Goal: Contribute content

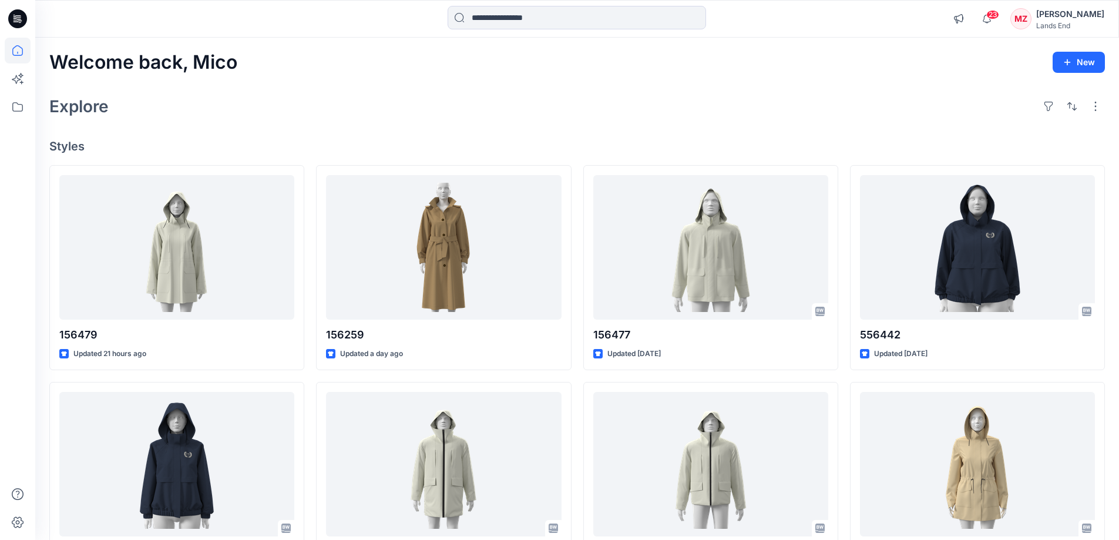
drag, startPoint x: 715, startPoint y: 80, endPoint x: 336, endPoint y: 85, distance: 379.4
click at [711, 80] on div "Welcome back, [PERSON_NAME] New Explore Styles 156479 Updated 21 hours ago 5564…" at bounding box center [576, 449] width 1083 height 822
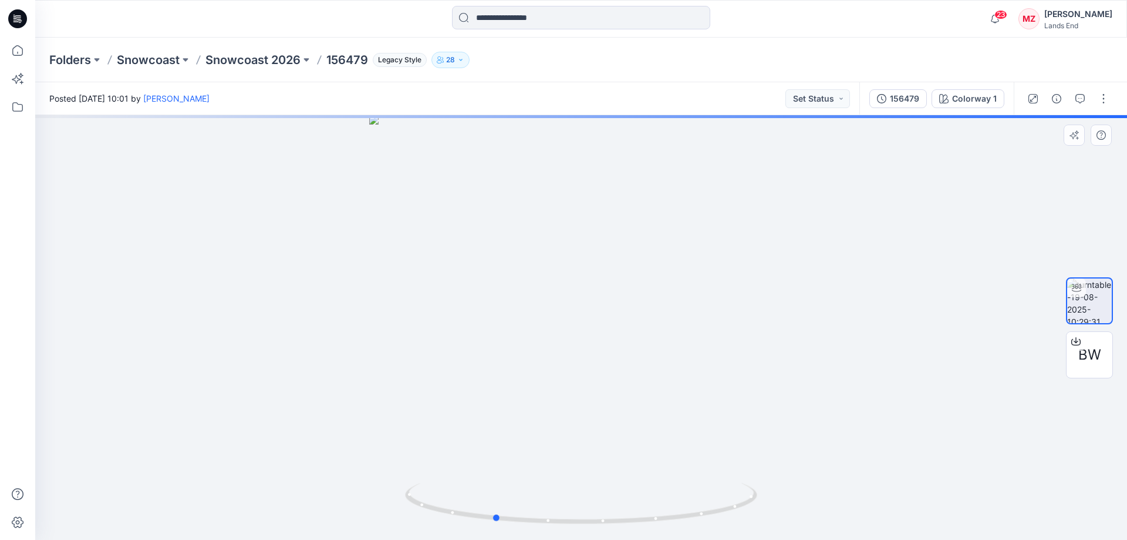
drag, startPoint x: 669, startPoint y: 445, endPoint x: 594, endPoint y: 452, distance: 75.4
click at [594, 452] on div at bounding box center [581, 327] width 1092 height 425
drag, startPoint x: 728, startPoint y: 440, endPoint x: 656, endPoint y: 447, distance: 72.0
click at [656, 447] on div at bounding box center [581, 327] width 1092 height 425
drag, startPoint x: 591, startPoint y: 425, endPoint x: 762, endPoint y: 418, distance: 171.0
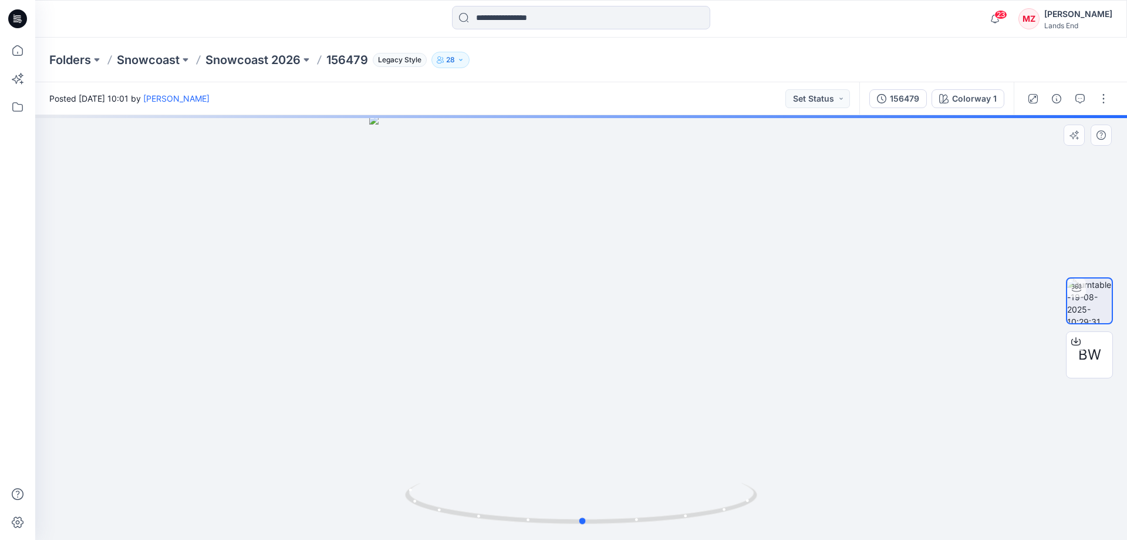
click at [762, 418] on div at bounding box center [581, 327] width 1092 height 425
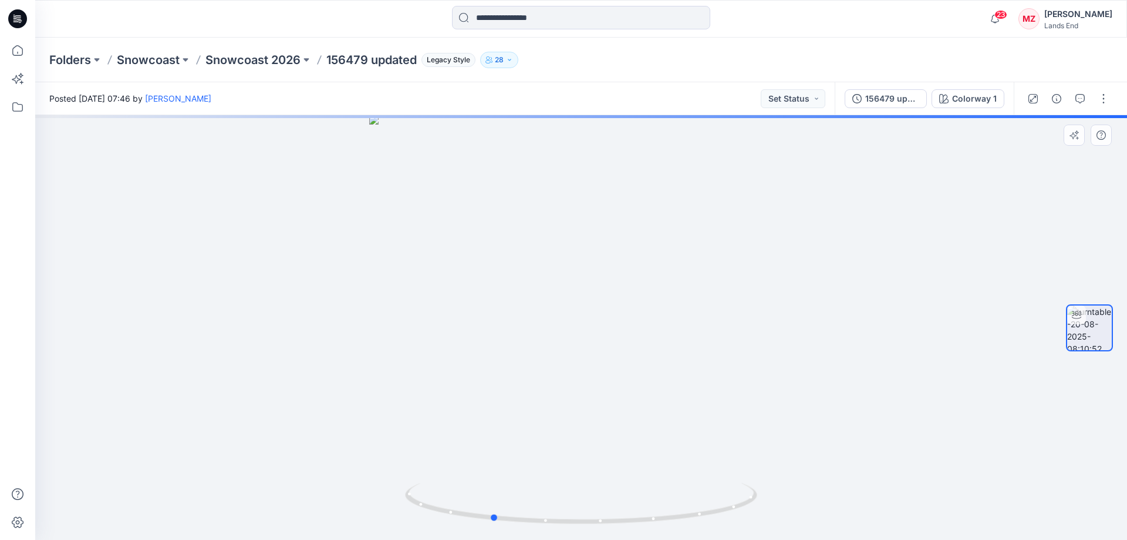
drag, startPoint x: 694, startPoint y: 454, endPoint x: 604, endPoint y: 456, distance: 89.9
click at [604, 456] on div at bounding box center [581, 327] width 1092 height 425
drag, startPoint x: 733, startPoint y: 476, endPoint x: 683, endPoint y: 485, distance: 51.3
click at [683, 485] on div at bounding box center [581, 327] width 1092 height 425
drag, startPoint x: 615, startPoint y: 468, endPoint x: 741, endPoint y: 455, distance: 126.4
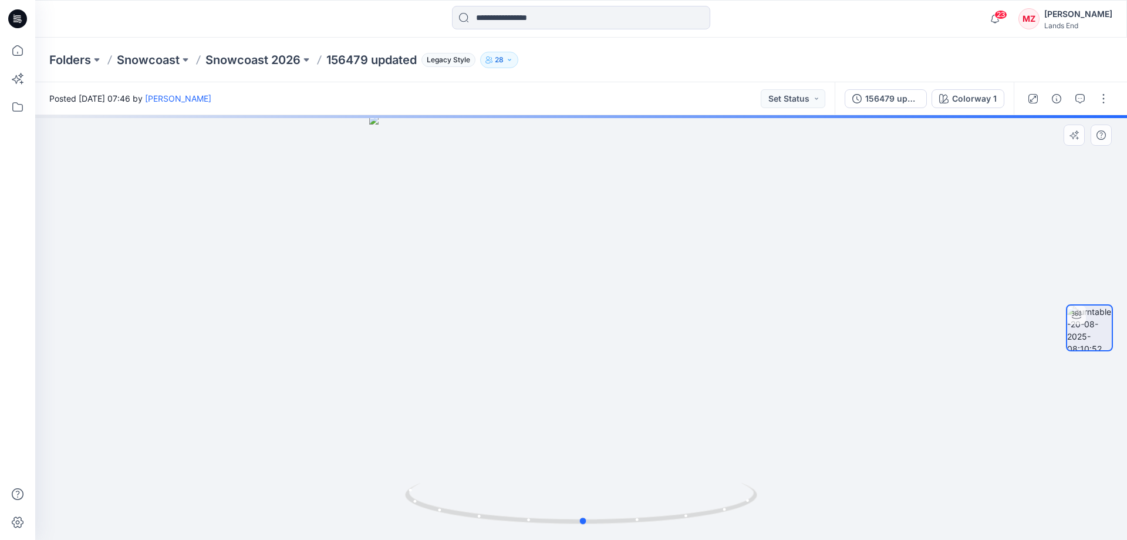
click at [741, 455] on div at bounding box center [581, 327] width 1092 height 425
click at [1104, 100] on button "button" at bounding box center [1104, 98] width 19 height 19
click at [1044, 128] on button "Edit" at bounding box center [1055, 126] width 108 height 22
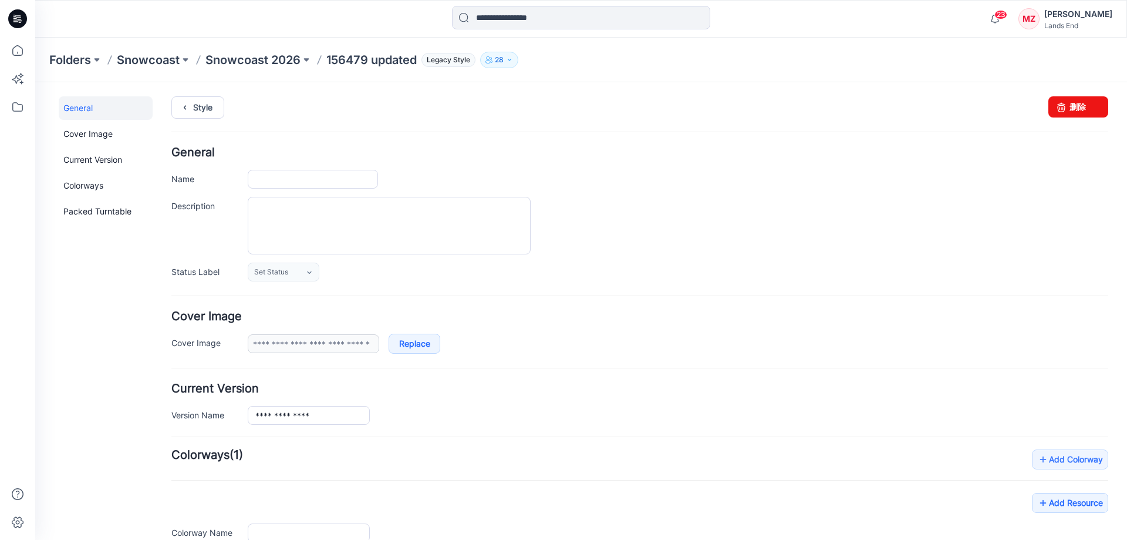
type input "**********"
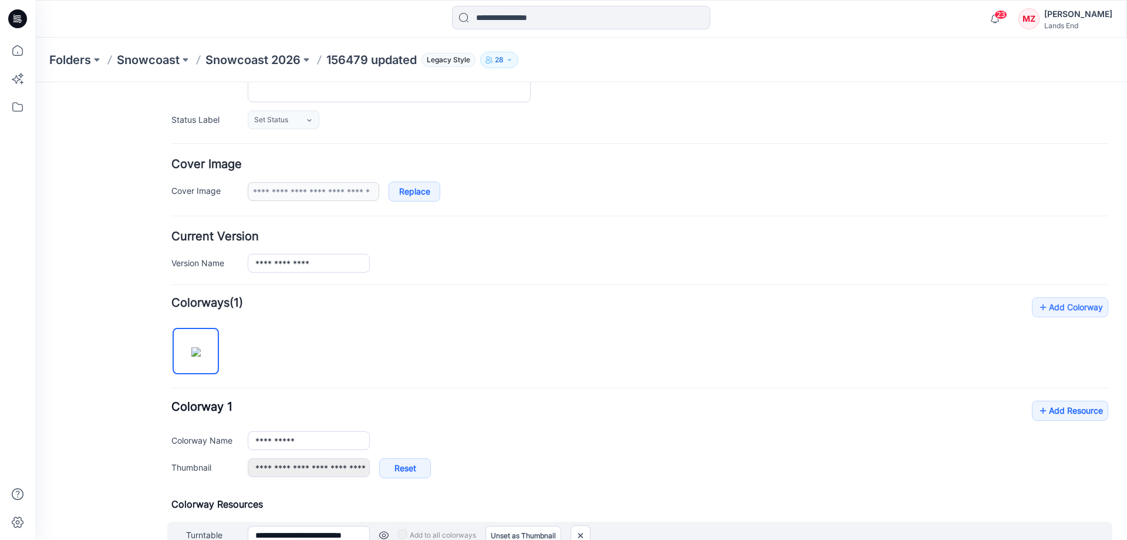
scroll to position [295, 0]
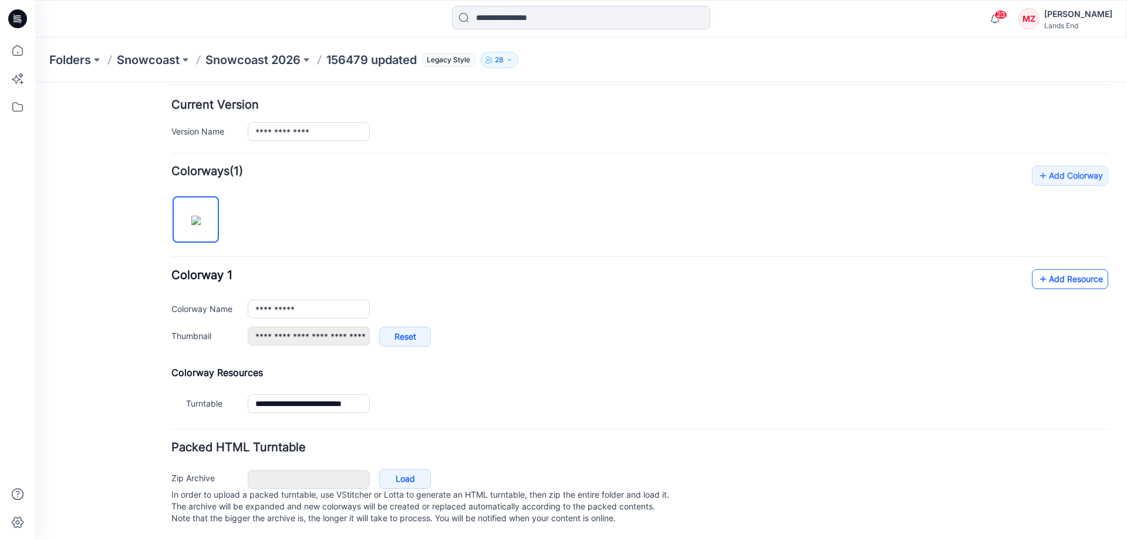
click at [1051, 274] on link "Add Resource" at bounding box center [1070, 279] width 76 height 20
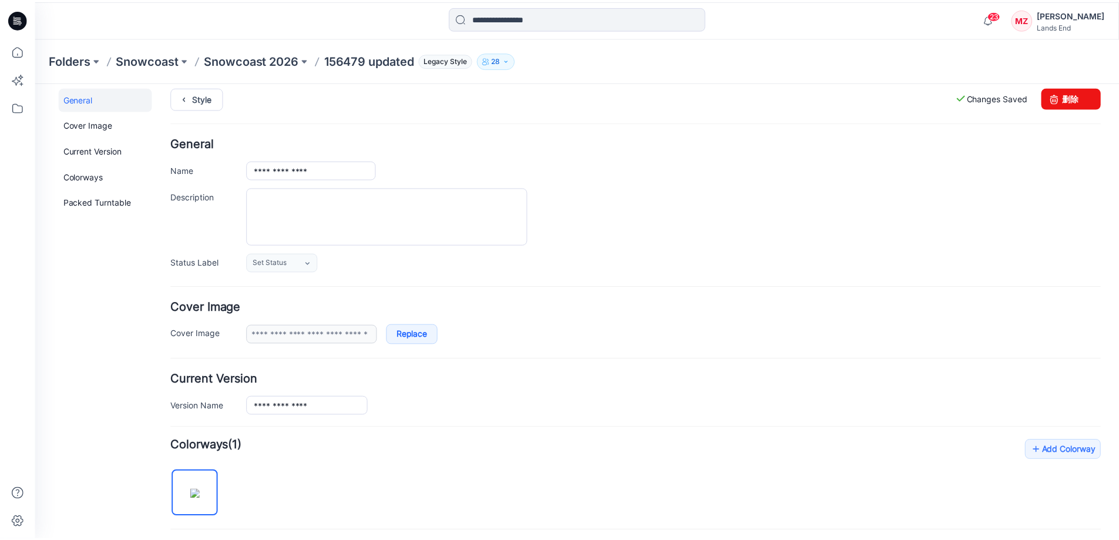
scroll to position [0, 0]
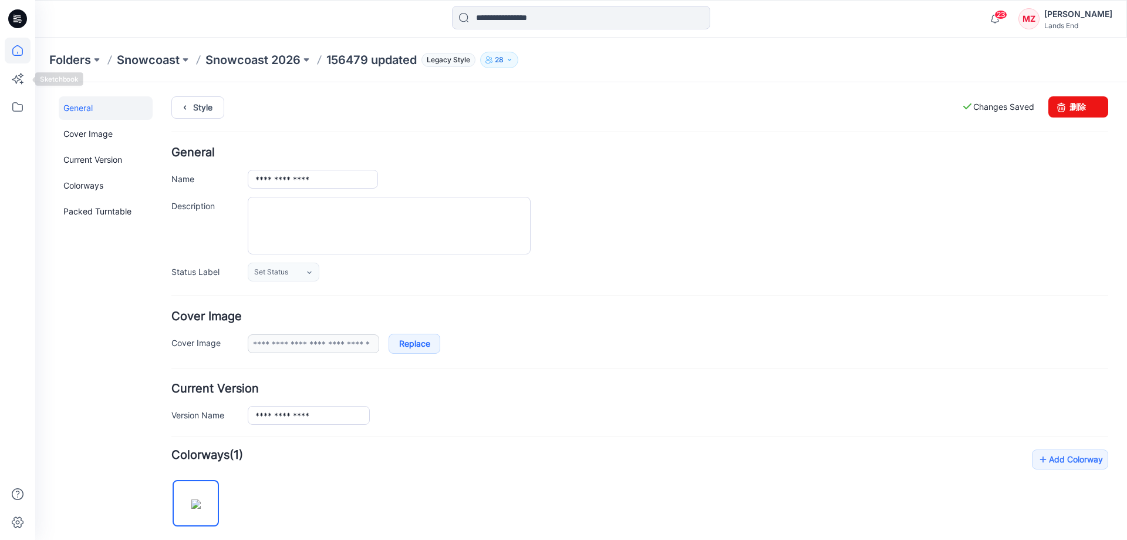
click at [18, 39] on icon at bounding box center [18, 51] width 26 height 26
